Goal: Task Accomplishment & Management: Complete application form

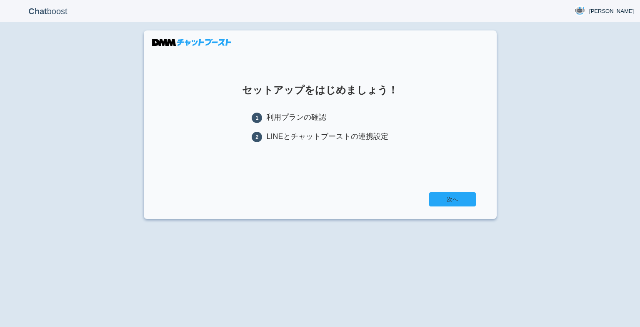
click at [460, 201] on link "次へ" at bounding box center [452, 199] width 47 height 14
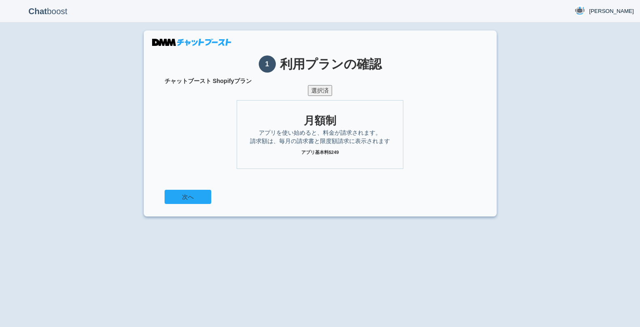
click at [199, 194] on button "次へ" at bounding box center [188, 197] width 47 height 14
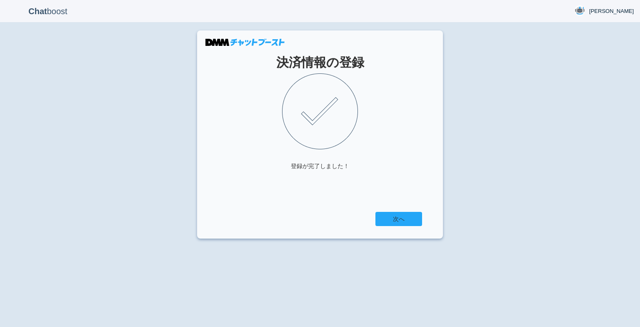
click at [399, 213] on link "次へ" at bounding box center [398, 219] width 47 height 14
